Goal: Communication & Community: Answer question/provide support

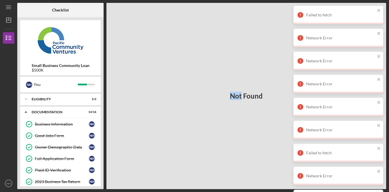
click at [201, 62] on div "Not Found" at bounding box center [247, 96] width 280 height 187
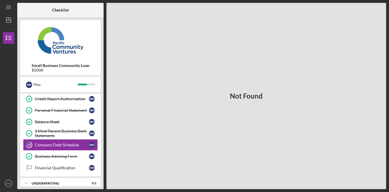
click at [206, 156] on div "Not Found" at bounding box center [247, 96] width 280 height 187
click at [325, 104] on div "Not Found" at bounding box center [247, 96] width 280 height 187
click at [337, 86] on div "Not Found" at bounding box center [247, 96] width 280 height 187
click at [337, 85] on div "Not Found" at bounding box center [247, 96] width 280 height 187
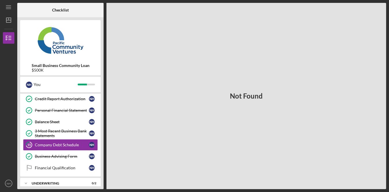
click at [338, 85] on div "Not Found" at bounding box center [247, 96] width 280 height 187
click at [170, 128] on div "Not Found" at bounding box center [247, 96] width 280 height 187
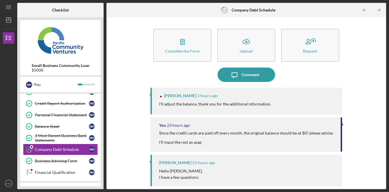
scroll to position [129, 0]
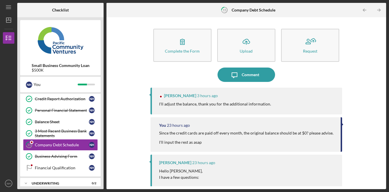
click at [186, 77] on div "Icon/Message Comment" at bounding box center [247, 75] width 192 height 14
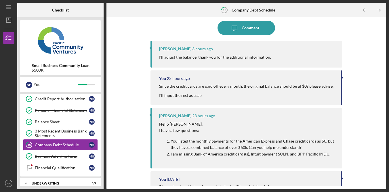
scroll to position [0, 0]
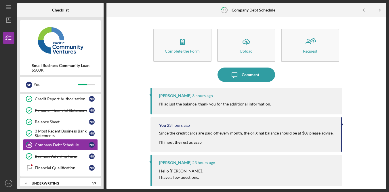
click at [314, 73] on div "Icon/Message Comment" at bounding box center [247, 75] width 192 height 14
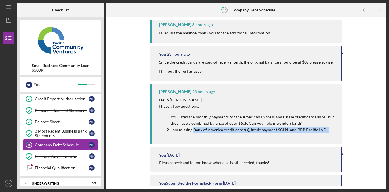
drag, startPoint x: 193, startPoint y: 130, endPoint x: 325, endPoint y: 131, distance: 132.2
click at [325, 131] on p "I am missing Bank of America credit cards(s), Intuit payment SOLN, and BPP Paci…" at bounding box center [254, 130] width 166 height 6
copy p "Bank of America credit cards(s), Intuit payment SOLN, and BPP Pacific INDU"
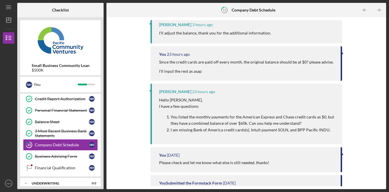
click at [361, 91] on div "Complete the Form Form Icon/Upload Upload Request Icon/Message Comment [PERSON_…" at bounding box center [246, 103] width 274 height 166
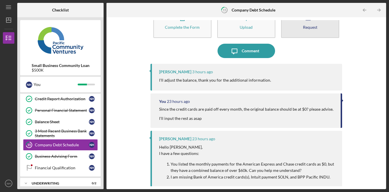
scroll to position [0, 0]
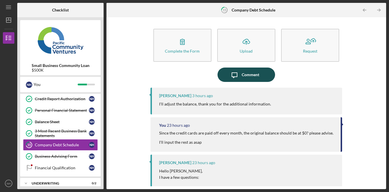
click at [264, 78] on button "Icon/Message Comment" at bounding box center [247, 75] width 58 height 14
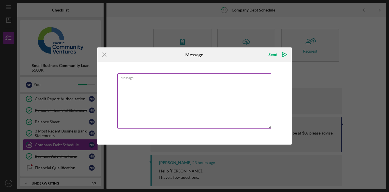
click at [208, 96] on textarea "Message" at bounding box center [194, 101] width 154 height 56
type textarea "q"
type textarea "w"
type textarea "q"
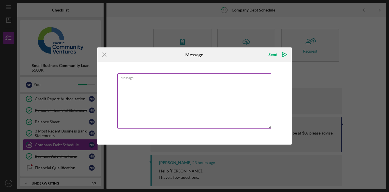
type textarea "w"
type textarea "q"
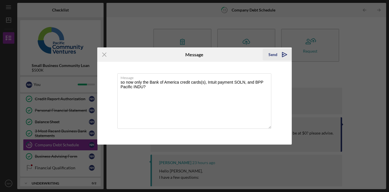
type textarea "so now only the Bank of America credit cards(s), Intuit payment SOLN, and BPP P…"
click at [277, 51] on div "Send" at bounding box center [273, 55] width 9 height 12
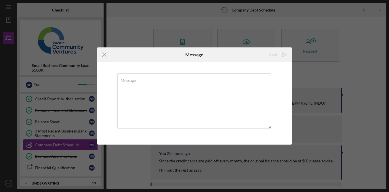
click at [377, 65] on div "Complete the Form Form Icon/Upload Upload Request Icon/Message Comment You 0 se…" at bounding box center [246, 103] width 274 height 166
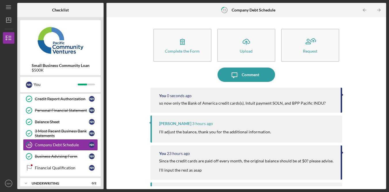
click at [367, 54] on div "Complete the Form Form Icon/Upload Upload Request Icon/Message Comment You 0 se…" at bounding box center [246, 103] width 274 height 166
drag, startPoint x: 131, startPoint y: 117, endPoint x: 130, endPoint y: 121, distance: 3.8
click at [131, 117] on div "Complete the Form Form Icon/Upload Upload Request Icon/Message Comment You 2 se…" at bounding box center [246, 103] width 274 height 166
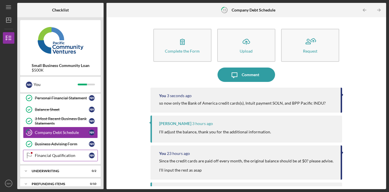
scroll to position [143, 0]
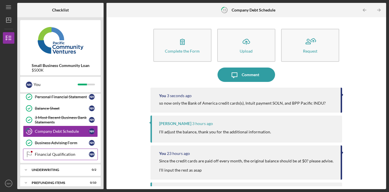
click at [69, 158] on link "Financial Qualification Financial Qualification N H" at bounding box center [60, 155] width 75 height 12
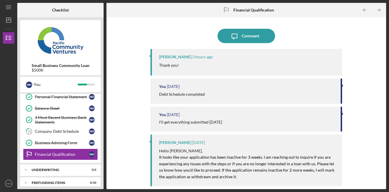
click at [367, 69] on div "Icon/Message Comment [PERSON_NAME] 3 hours ago Thank you! You [DATE] Debt Sched…" at bounding box center [246, 103] width 274 height 166
click at [71, 132] on div "Company Debt Schedule" at bounding box center [62, 131] width 54 height 5
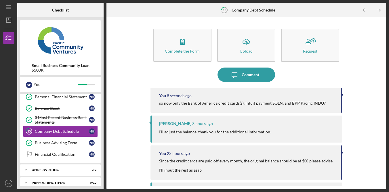
click at [350, 73] on div "Complete the Form Form Icon/Upload Upload Request Icon/Message Comment You 8 se…" at bounding box center [246, 103] width 274 height 166
drag, startPoint x: 350, startPoint y: 73, endPoint x: 350, endPoint y: 42, distance: 30.8
click at [350, 73] on div "Complete the Form Form Icon/Upload Upload Request Icon/Message Comment You 9 se…" at bounding box center [246, 103] width 274 height 166
click at [355, 71] on div "Complete the Form Form Icon/Upload Upload Request Icon/Message Comment You 10 s…" at bounding box center [246, 103] width 274 height 166
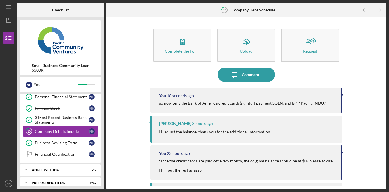
click at [363, 65] on div "Complete the Form Form Icon/Upload Upload Request Icon/Message Comment You 10 s…" at bounding box center [246, 103] width 274 height 166
click at [363, 65] on div "Complete the Form Form Icon/Upload Upload Request Icon/Message Comment You 11 s…" at bounding box center [246, 103] width 274 height 166
drag, startPoint x: 376, startPoint y: 41, endPoint x: 376, endPoint y: 37, distance: 3.8
click at [376, 39] on div "Complete the Form Form Icon/Upload Upload Request Icon/Message Comment You 12 s…" at bounding box center [246, 103] width 274 height 166
click at [11, 181] on circle "button" at bounding box center [8, 183] width 7 height 7
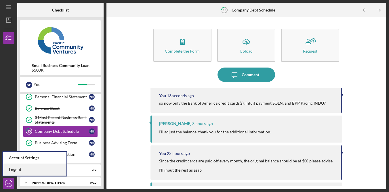
click at [24, 170] on link "Logout" at bounding box center [34, 170] width 63 height 12
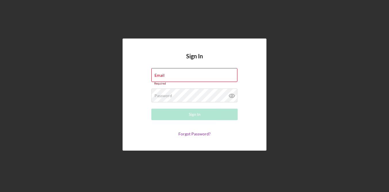
type input "[EMAIL_ADDRESS][DOMAIN_NAME]"
